Goal: Book appointment/travel/reservation

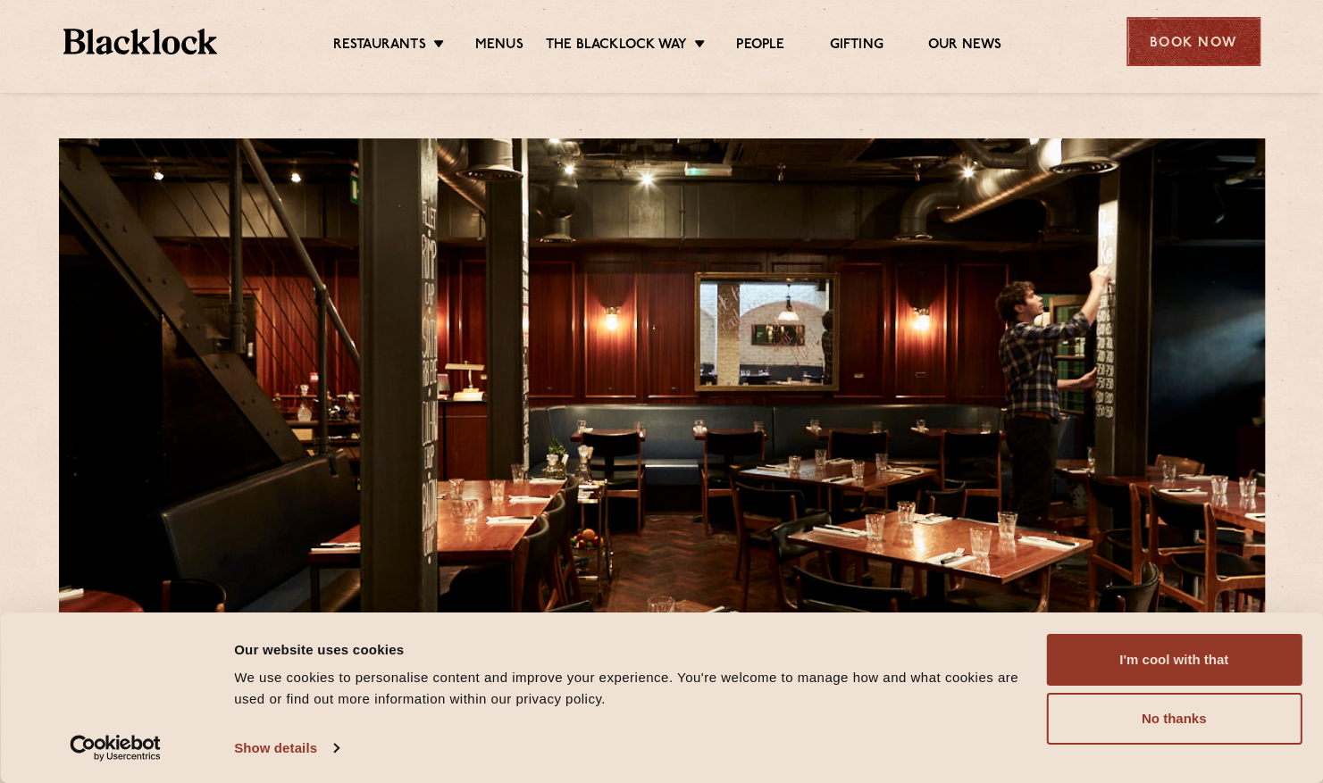
click at [1169, 36] on div "Book Now" at bounding box center [1194, 41] width 134 height 49
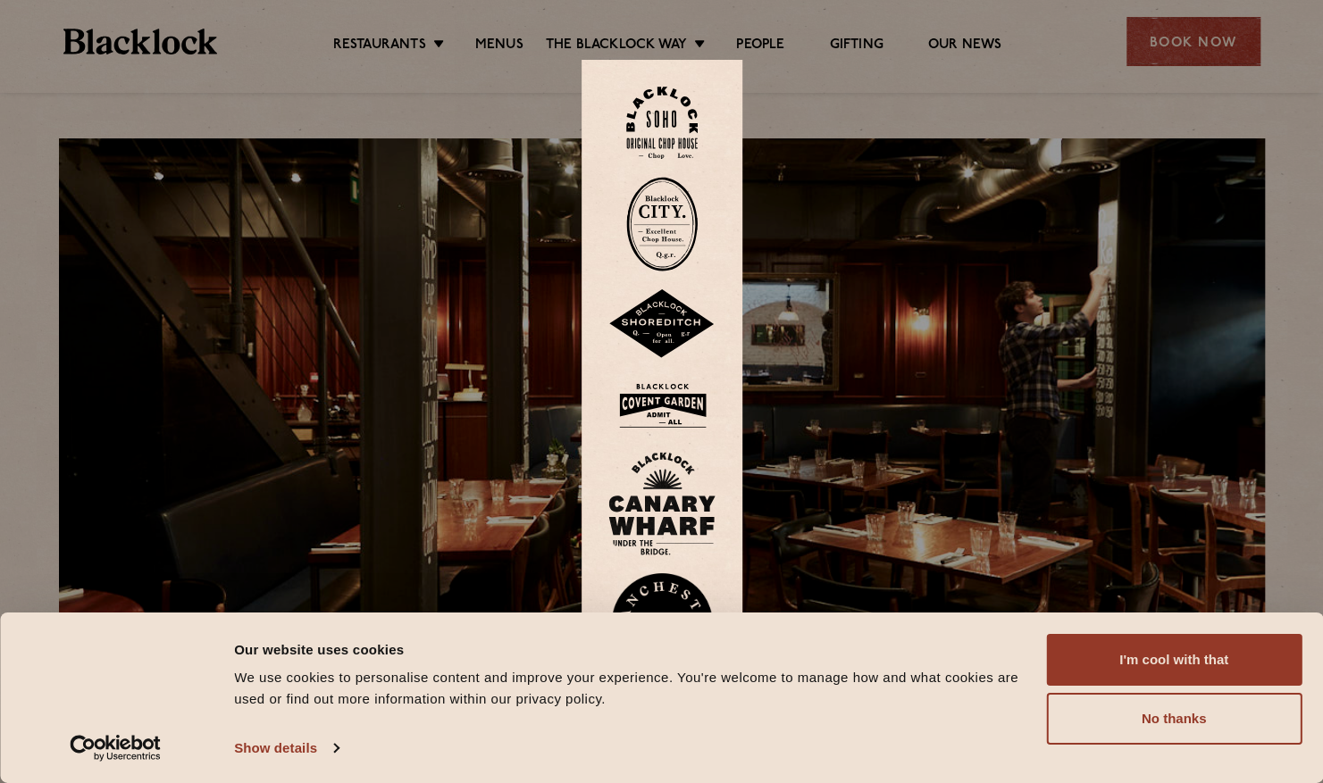
click at [668, 112] on img at bounding box center [661, 123] width 71 height 72
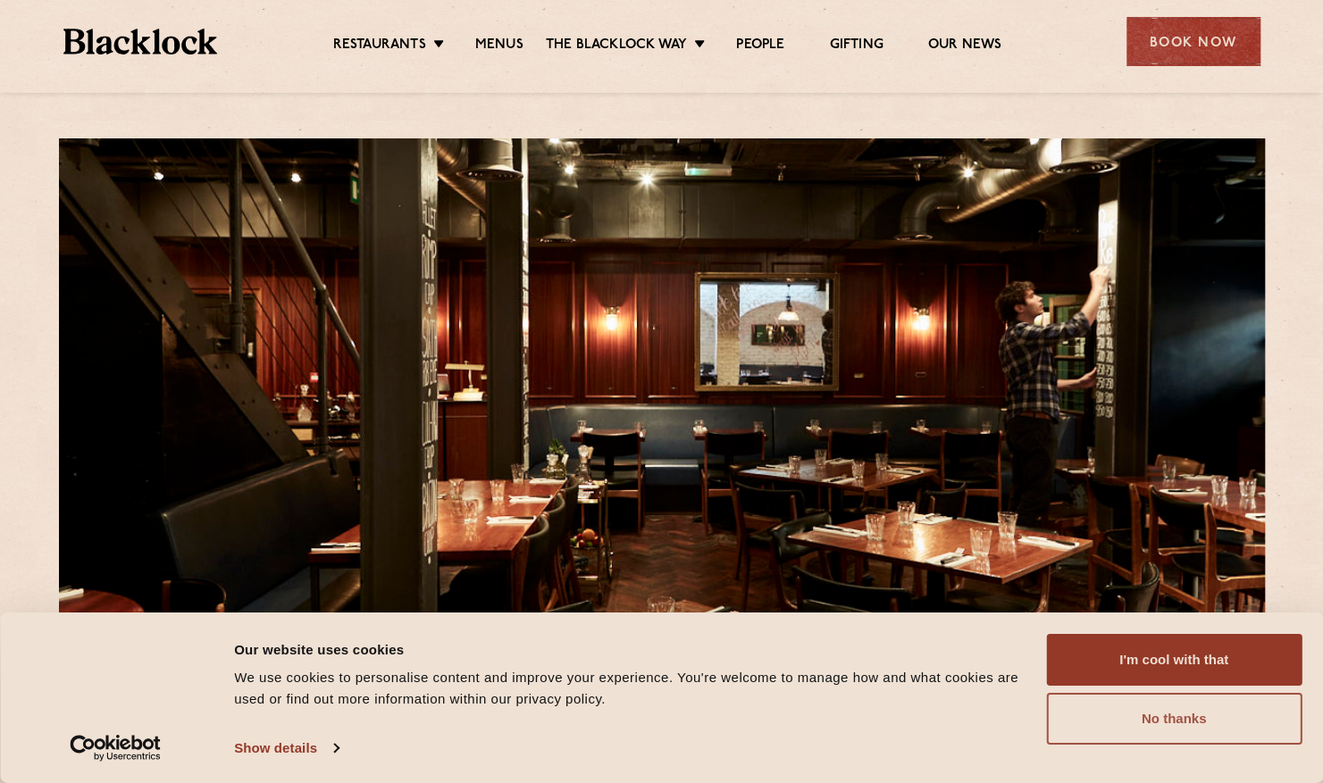
click at [1081, 702] on button "No thanks" at bounding box center [1174, 719] width 256 height 52
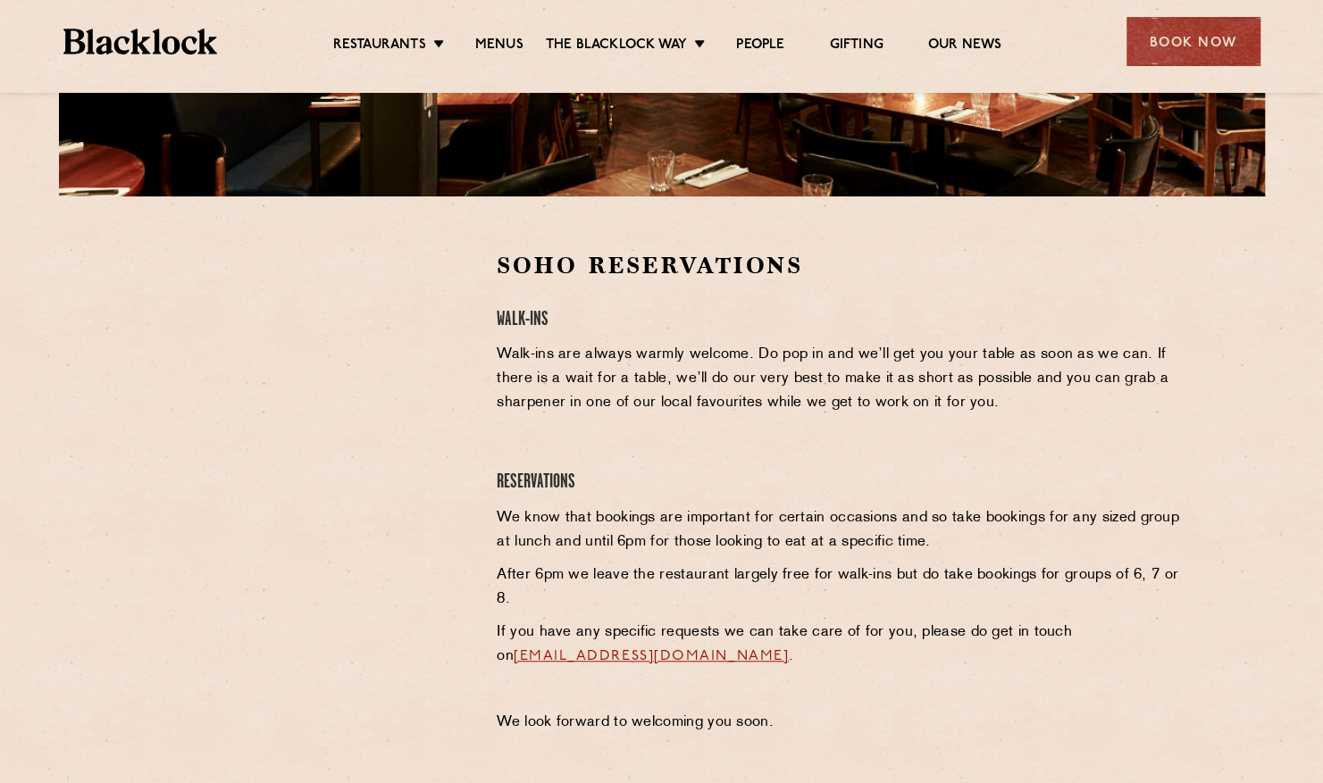
scroll to position [462, 0]
